Goal: Task Accomplishment & Management: Complete application form

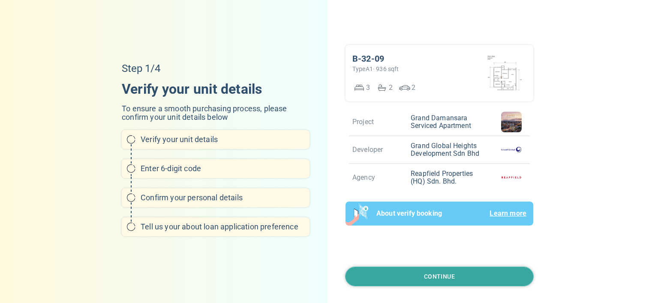
click at [413, 276] on button "Continue" at bounding box center [439, 276] width 188 height 19
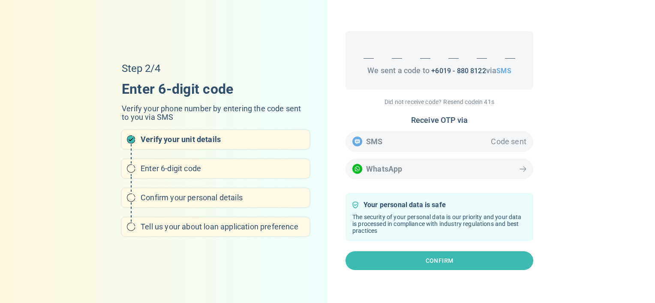
click at [451, 60] on form "We sent a code to +60 19 - [PHONE_NUMBER] via SMS" at bounding box center [439, 60] width 188 height 58
click at [507, 70] on span "SMS" at bounding box center [503, 71] width 15 height 8
click at [501, 72] on span "SMS" at bounding box center [503, 71] width 15 height 8
click at [399, 170] on div "Receive OTP via SMS Code sent WhatsApp" at bounding box center [439, 147] width 188 height 63
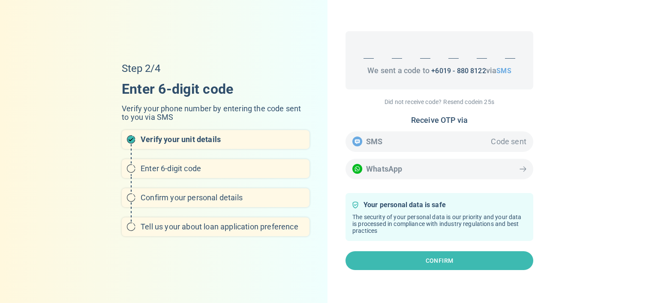
click at [522, 168] on div "Receive OTP via SMS Code sent WhatsApp" at bounding box center [439, 147] width 188 height 63
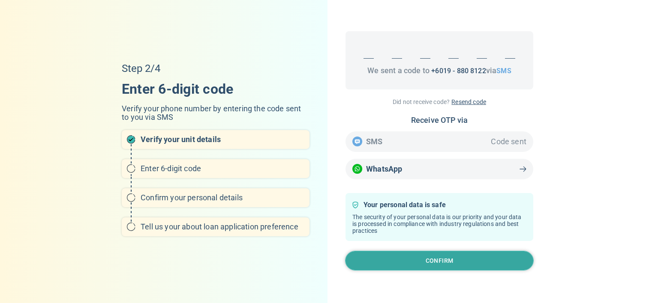
click at [474, 262] on button "Confirm" at bounding box center [439, 261] width 188 height 19
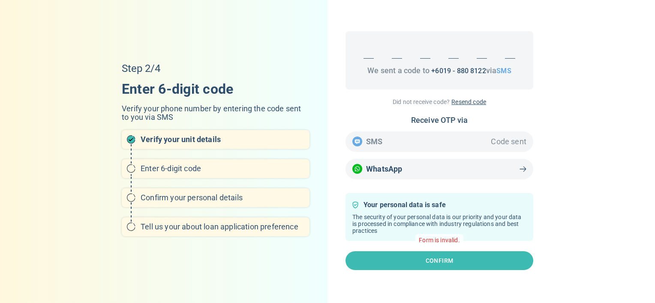
click at [437, 56] on div at bounding box center [439, 52] width 174 height 14
